Goal: Check status: Check status

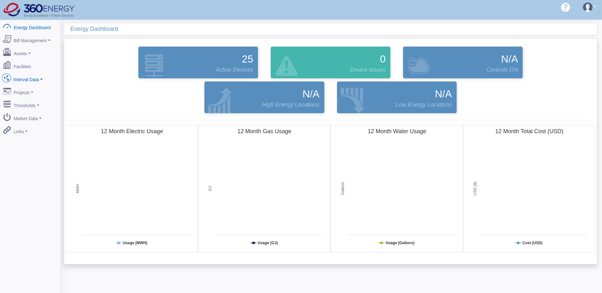
click at [27, 77] on link "Interval Data" at bounding box center [30, 78] width 62 height 13
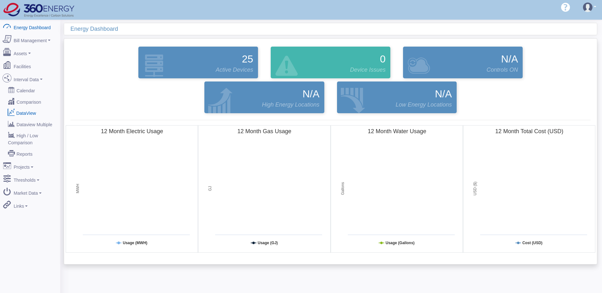
click at [28, 109] on link "DataView" at bounding box center [30, 112] width 62 height 11
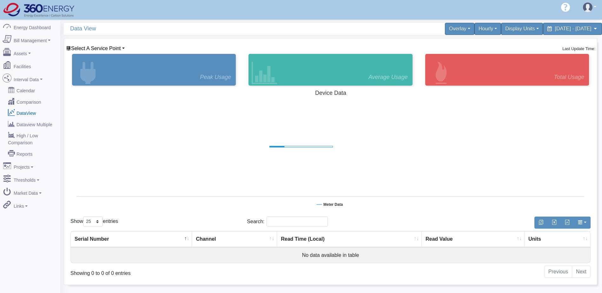
select select "25"
click at [107, 47] on span "Select A Service Point" at bounding box center [96, 48] width 50 height 5
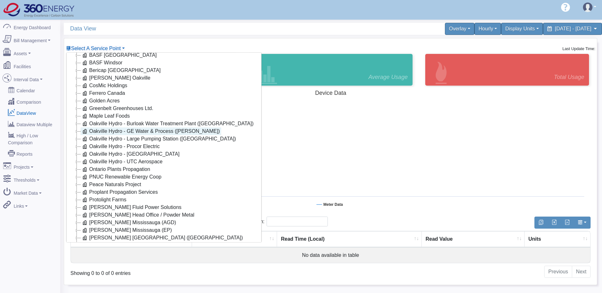
scroll to position [51, 0]
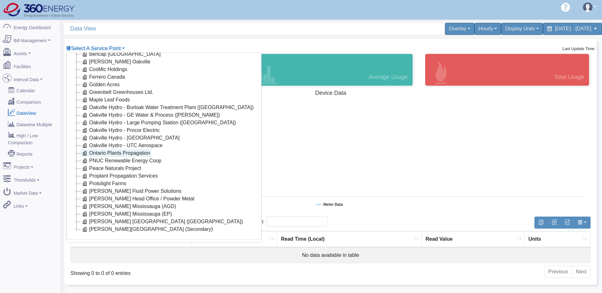
click at [128, 149] on link "Ontario Plants Propagation" at bounding box center [116, 153] width 71 height 8
click at [111, 172] on link "Proplant Propagation Services" at bounding box center [120, 176] width 78 height 8
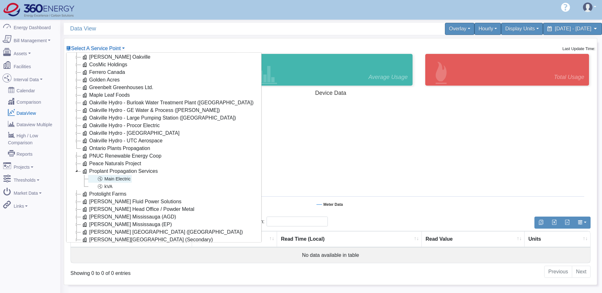
click at [122, 179] on link "Main Electric" at bounding box center [109, 179] width 43 height 8
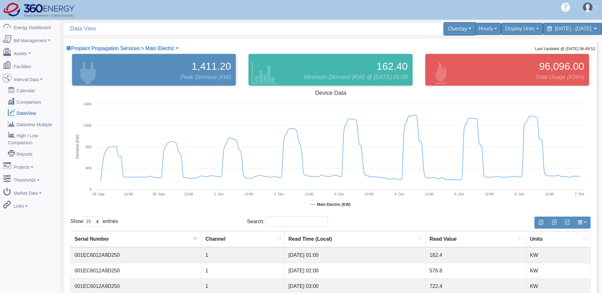
click at [443, 30] on div "Overlay" at bounding box center [459, 28] width 33 height 13
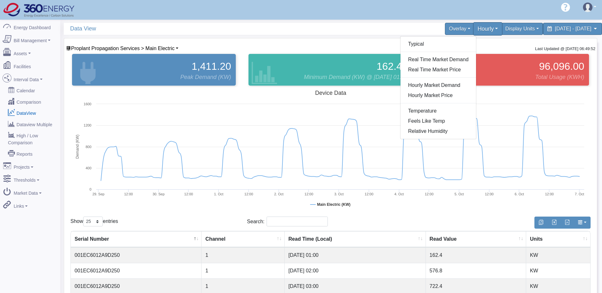
click at [473, 28] on div "Hourly" at bounding box center [488, 28] width 30 height 13
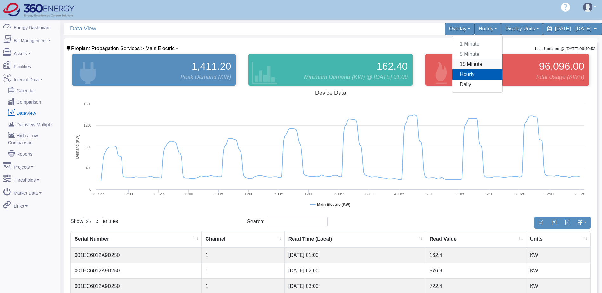
click at [452, 66] on link "15 Minute" at bounding box center [477, 64] width 50 height 10
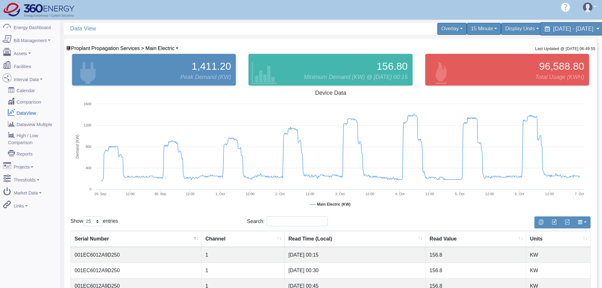
click at [553, 30] on span "September 29, 2025 - October 6, 2025" at bounding box center [573, 29] width 40 height 6
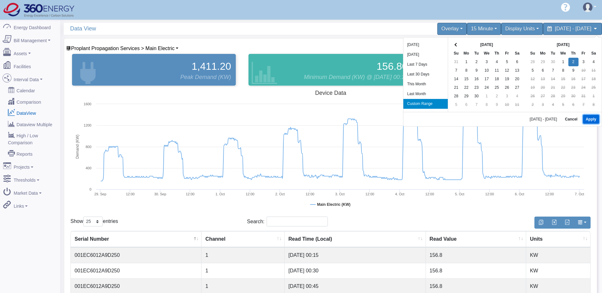
click at [586, 118] on button "Apply" at bounding box center [591, 119] width 16 height 9
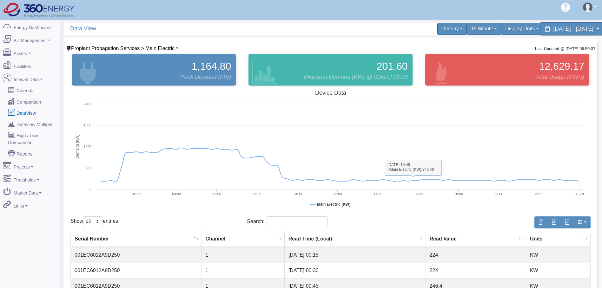
click at [540, 24] on div "October 2, 2025 - October 2, 2025" at bounding box center [572, 28] width 65 height 13
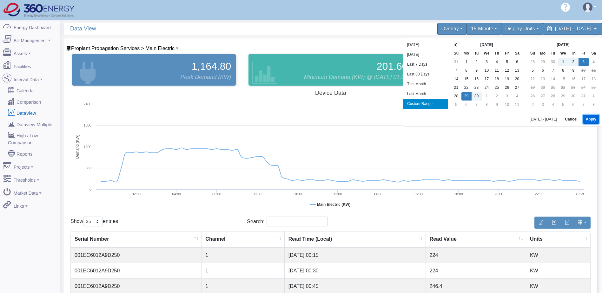
click at [586, 118] on button "Apply" at bounding box center [591, 119] width 16 height 9
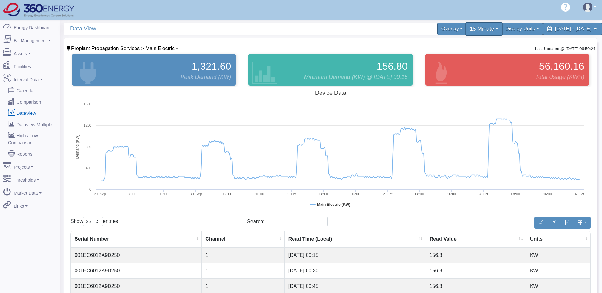
click at [465, 27] on div "15 Minute" at bounding box center [484, 28] width 38 height 13
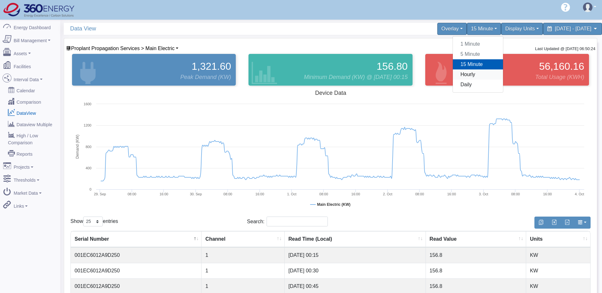
click at [453, 76] on link "Hourly" at bounding box center [478, 74] width 50 height 10
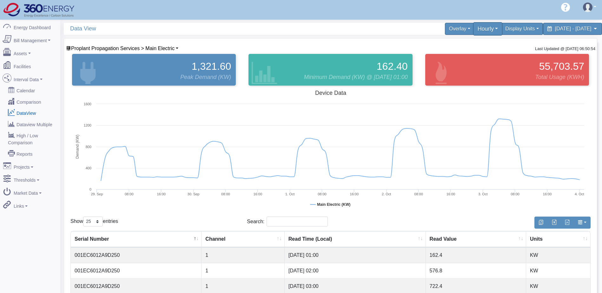
click at [473, 29] on div "Hourly" at bounding box center [488, 28] width 30 height 13
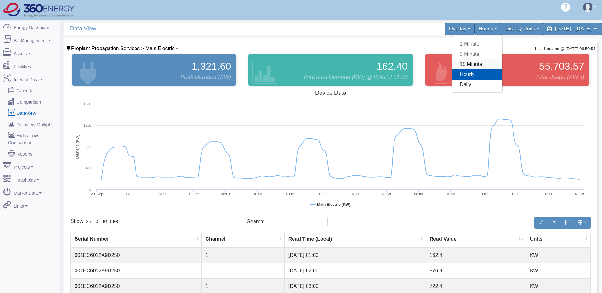
click at [452, 65] on link "15 Minute" at bounding box center [477, 64] width 50 height 10
